Goal: Check status: Check status

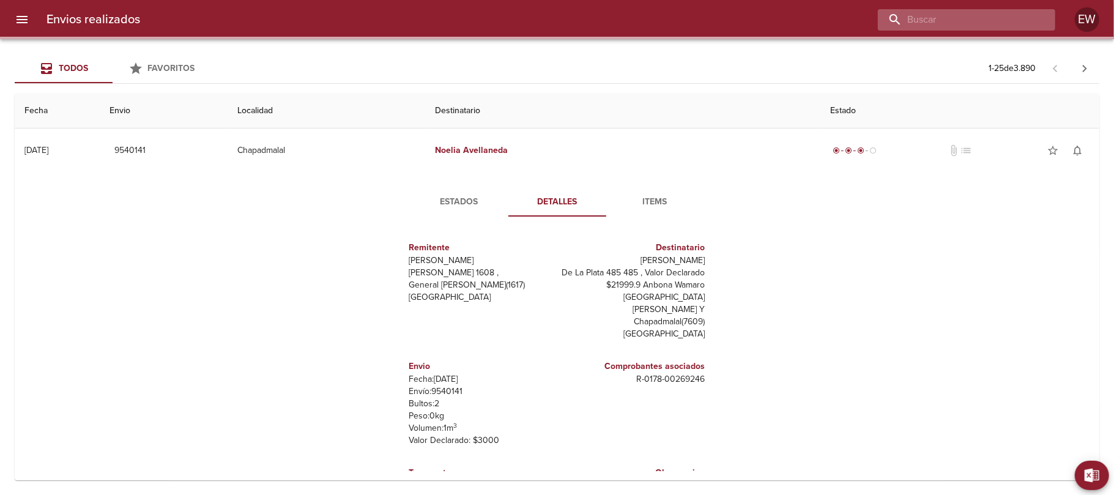
click at [989, 18] on input "buscar" at bounding box center [956, 19] width 157 height 21
paste input "[PERSON_NAME]"
type input "[PERSON_NAME]"
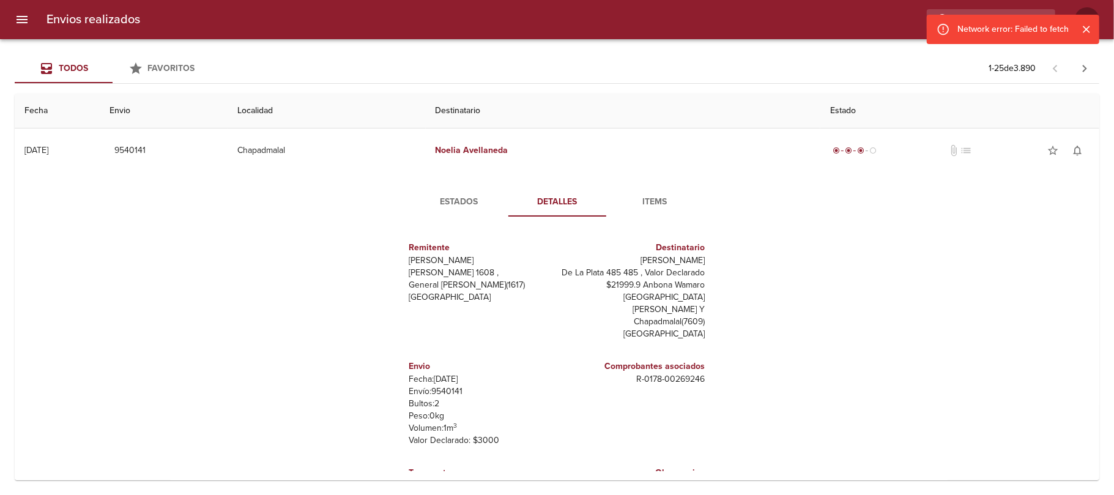
click at [1089, 26] on icon "Cerrar" at bounding box center [1086, 29] width 12 height 12
click at [1038, 18] on icon "button" at bounding box center [1042, 19] width 12 height 12
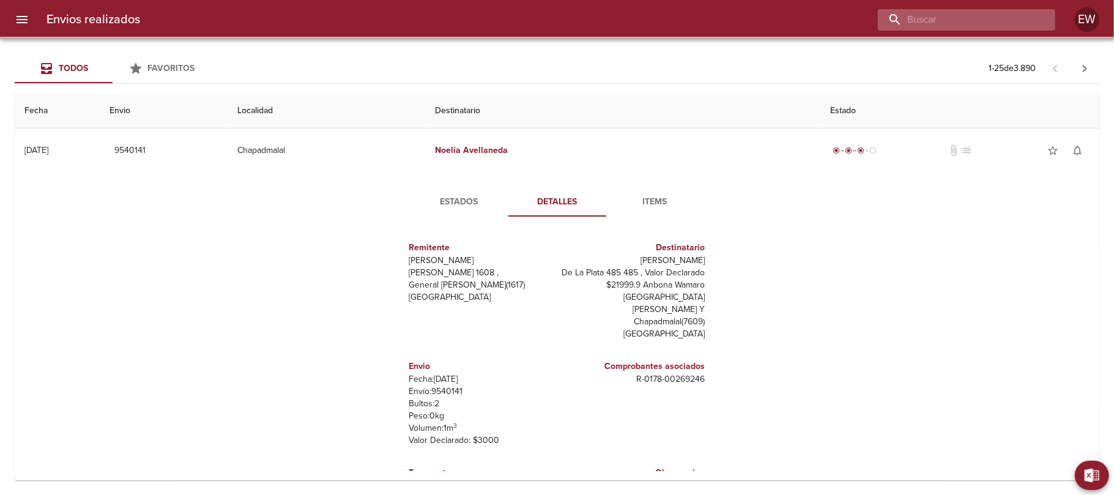
click at [1014, 18] on input "buscar" at bounding box center [956, 19] width 157 height 21
paste input "[PERSON_NAME]"
type input "[PERSON_NAME]"
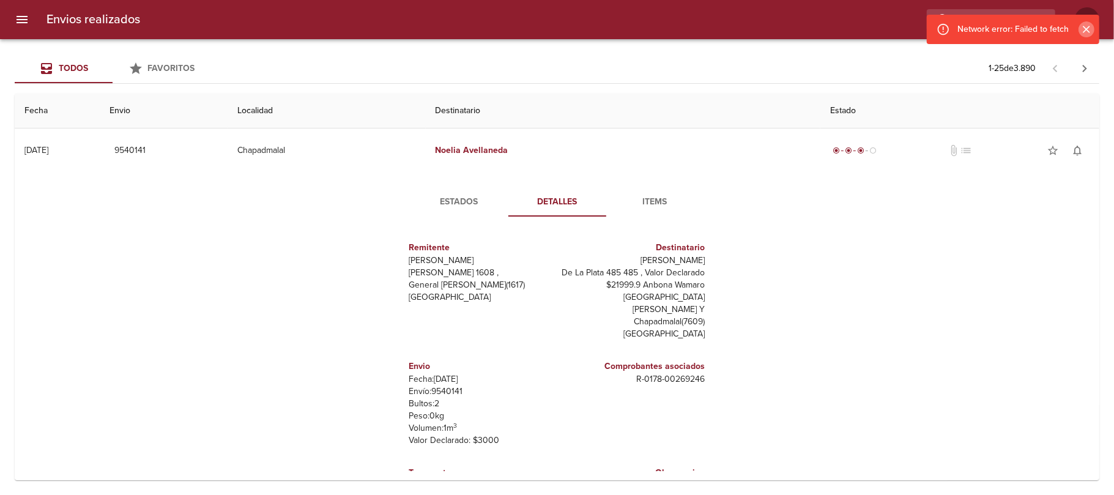
click at [1082, 32] on icon "Cerrar" at bounding box center [1086, 29] width 12 height 12
click at [1045, 23] on icon "button" at bounding box center [1042, 19] width 12 height 12
click at [992, 18] on div "Network error: Failed to fetch" at bounding box center [1012, 29] width 111 height 22
click at [1087, 31] on icon "Cerrar" at bounding box center [1086, 29] width 12 height 12
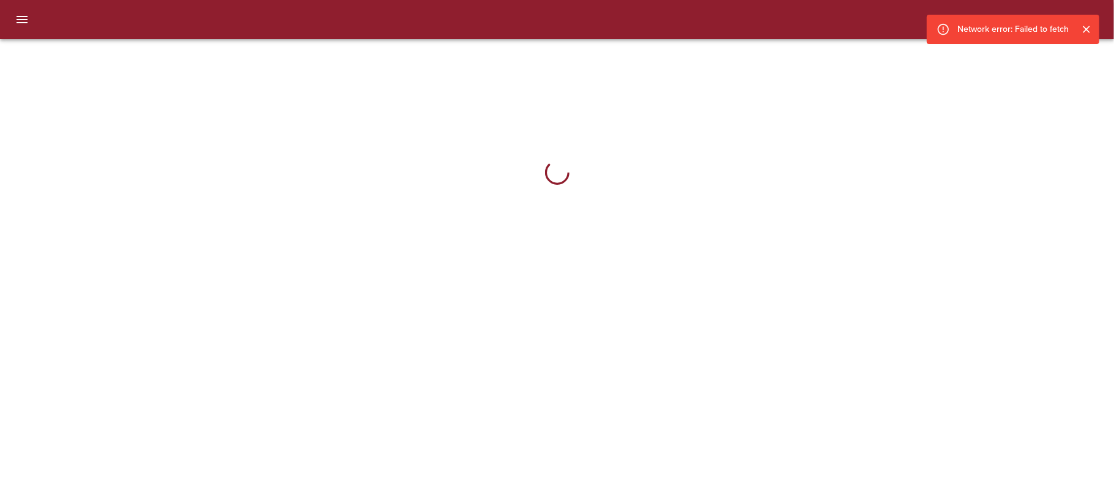
click at [1087, 30] on icon "Cerrar" at bounding box center [1086, 29] width 7 height 7
click at [735, 15] on div at bounding box center [557, 19] width 1114 height 39
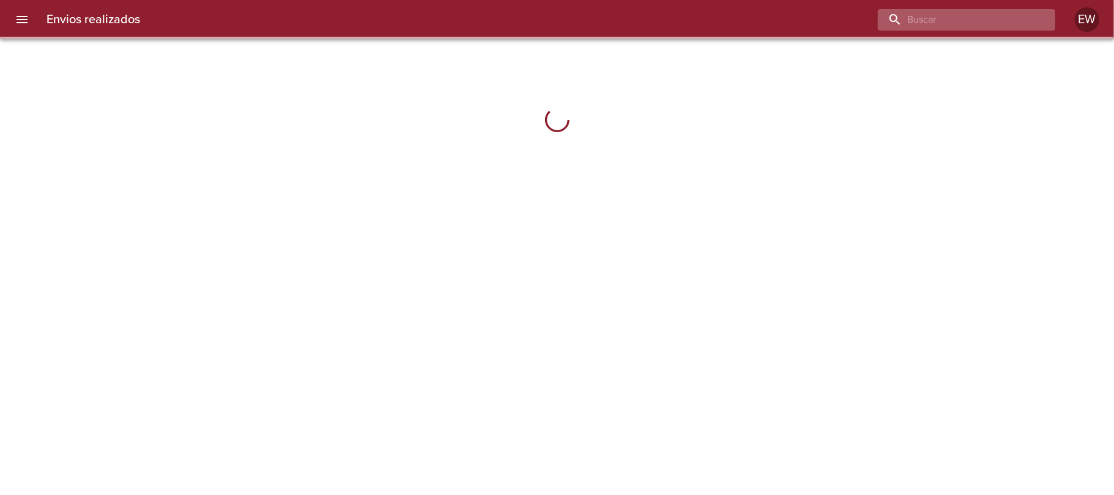
click at [985, 17] on input "buscar" at bounding box center [956, 19] width 157 height 21
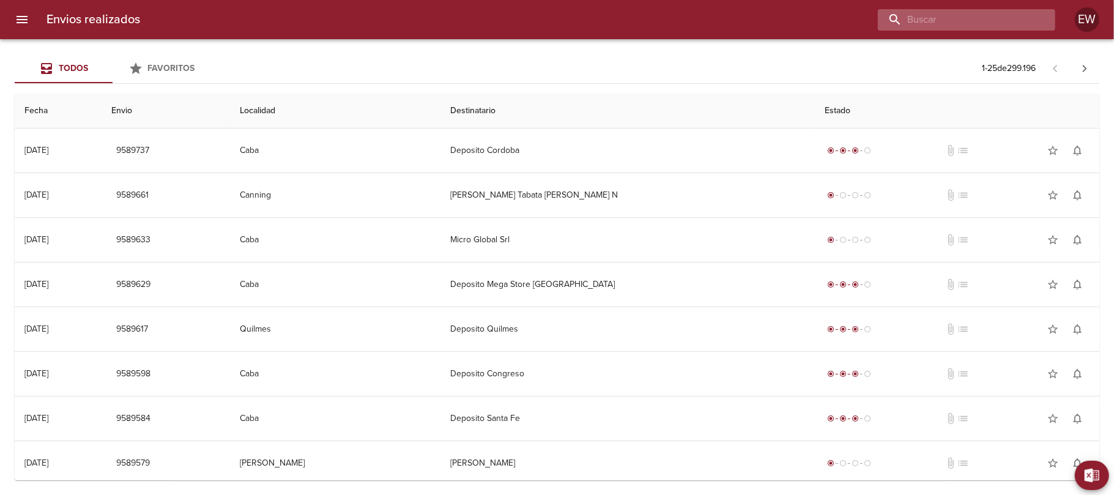
paste input "[PERSON_NAME]"
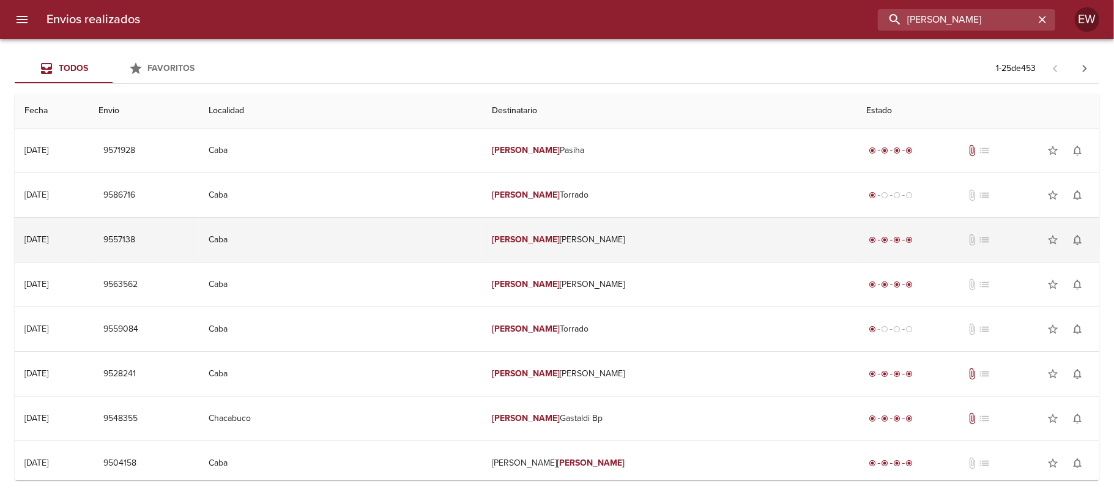
type input "Valentina Carnov"
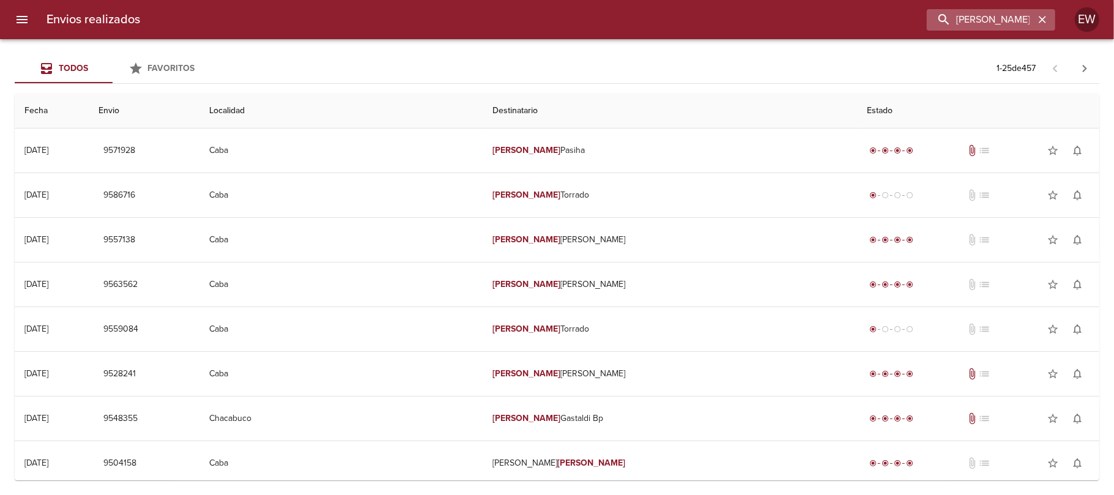
click at [1044, 20] on icon "button" at bounding box center [1042, 19] width 7 height 7
